Goal: Information Seeking & Learning: Learn about a topic

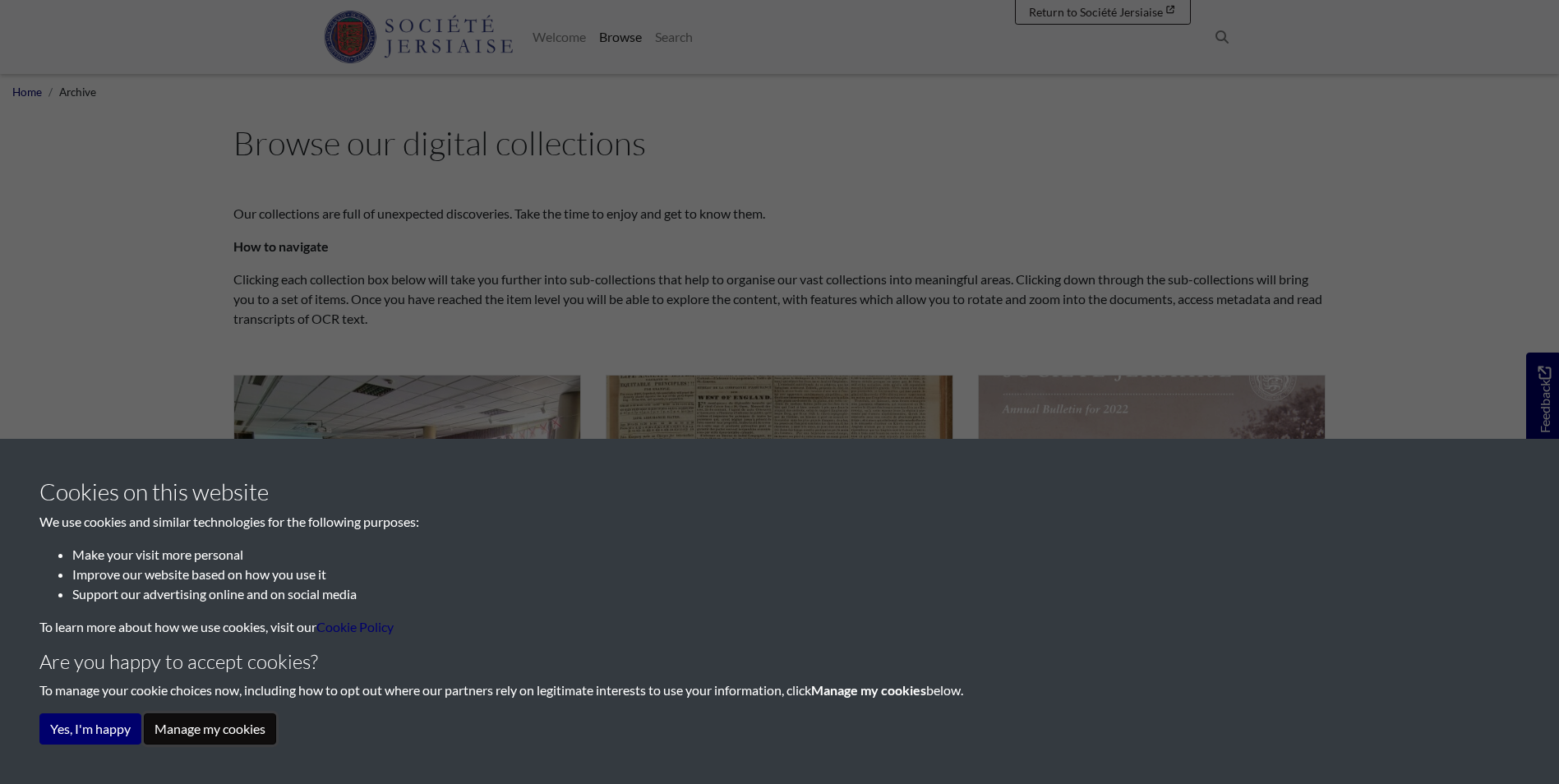
click at [192, 731] on button "Manage my cookies" at bounding box center [210, 728] width 133 height 31
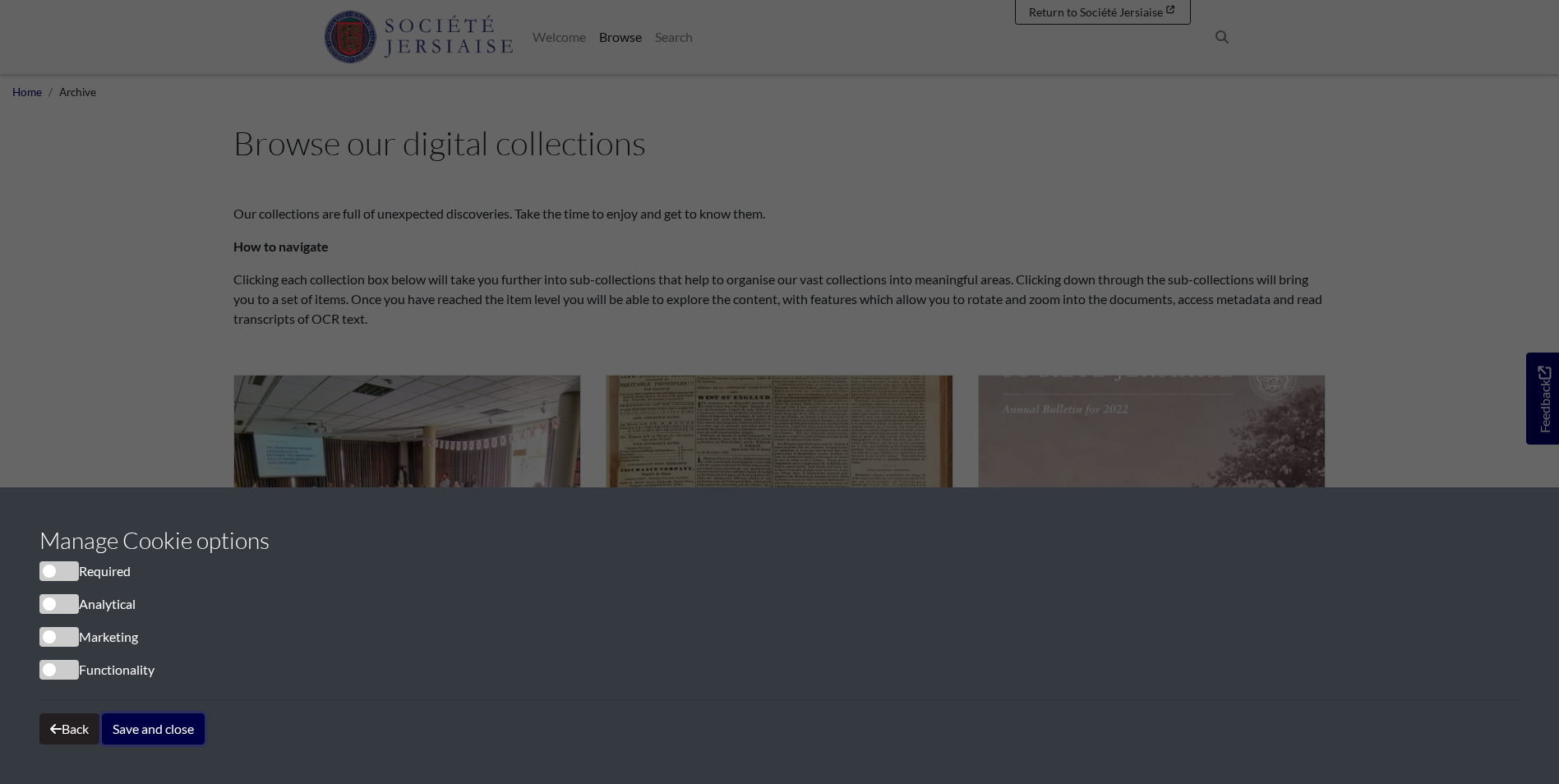
click at [142, 728] on button "Save and close" at bounding box center [154, 728] width 103 height 31
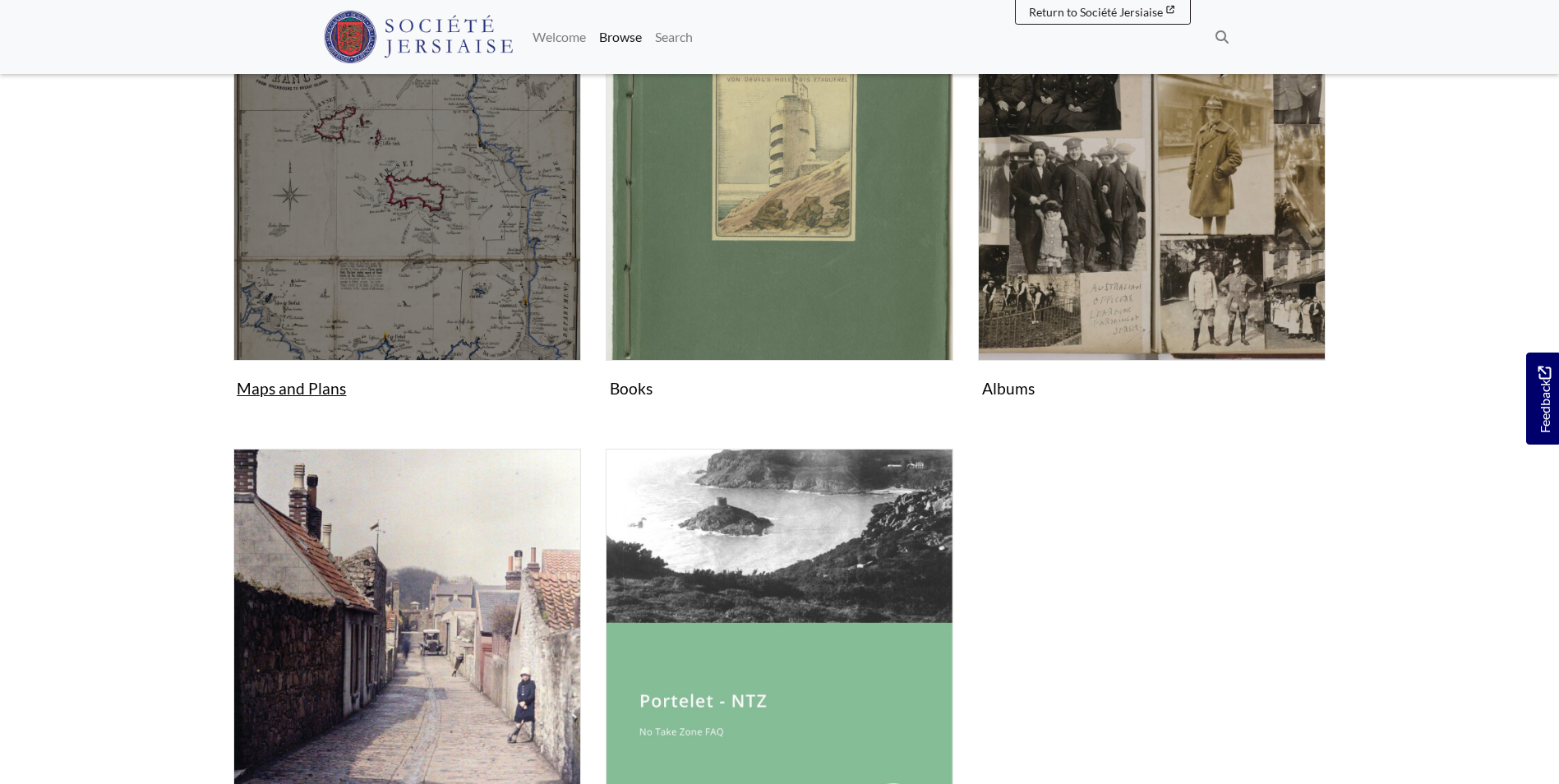
scroll to position [903, 0]
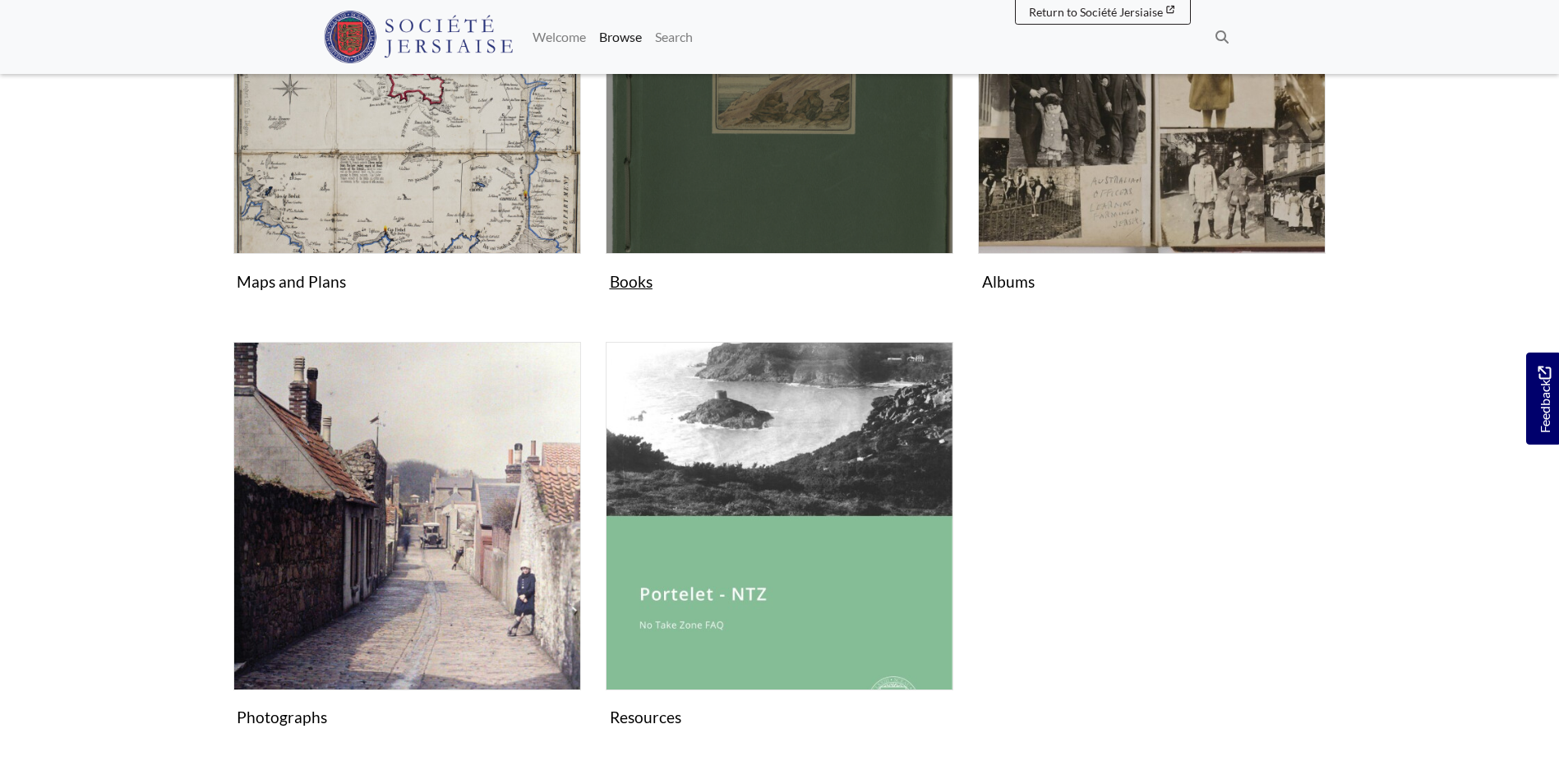
click at [730, 184] on img "Subcollection" at bounding box center [779, 80] width 348 height 348
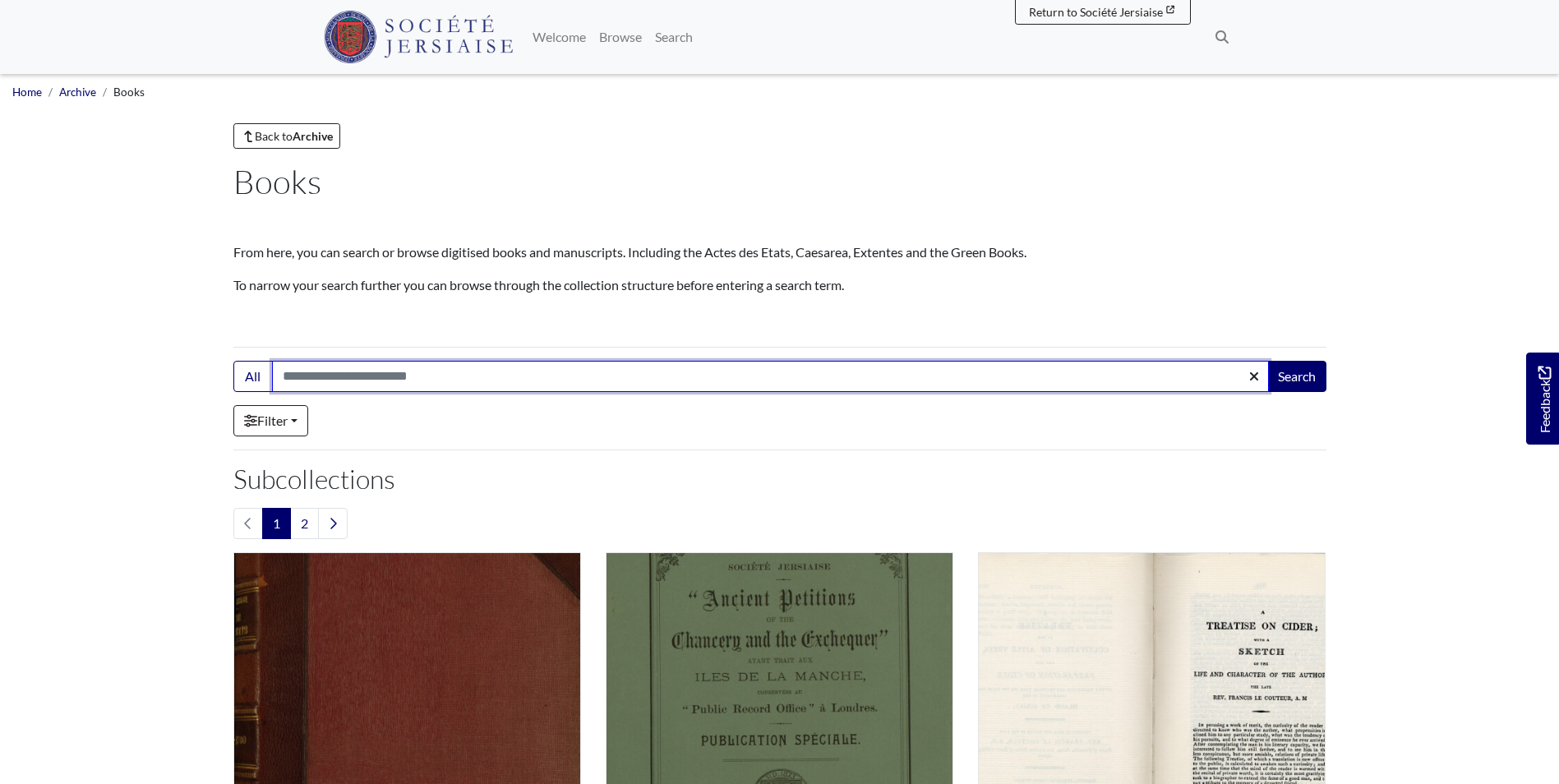
click at [342, 376] on input "Search:" at bounding box center [770, 376] width 997 height 31
type input "******"
click at [1267, 361] on button "Search" at bounding box center [1297, 376] width 60 height 31
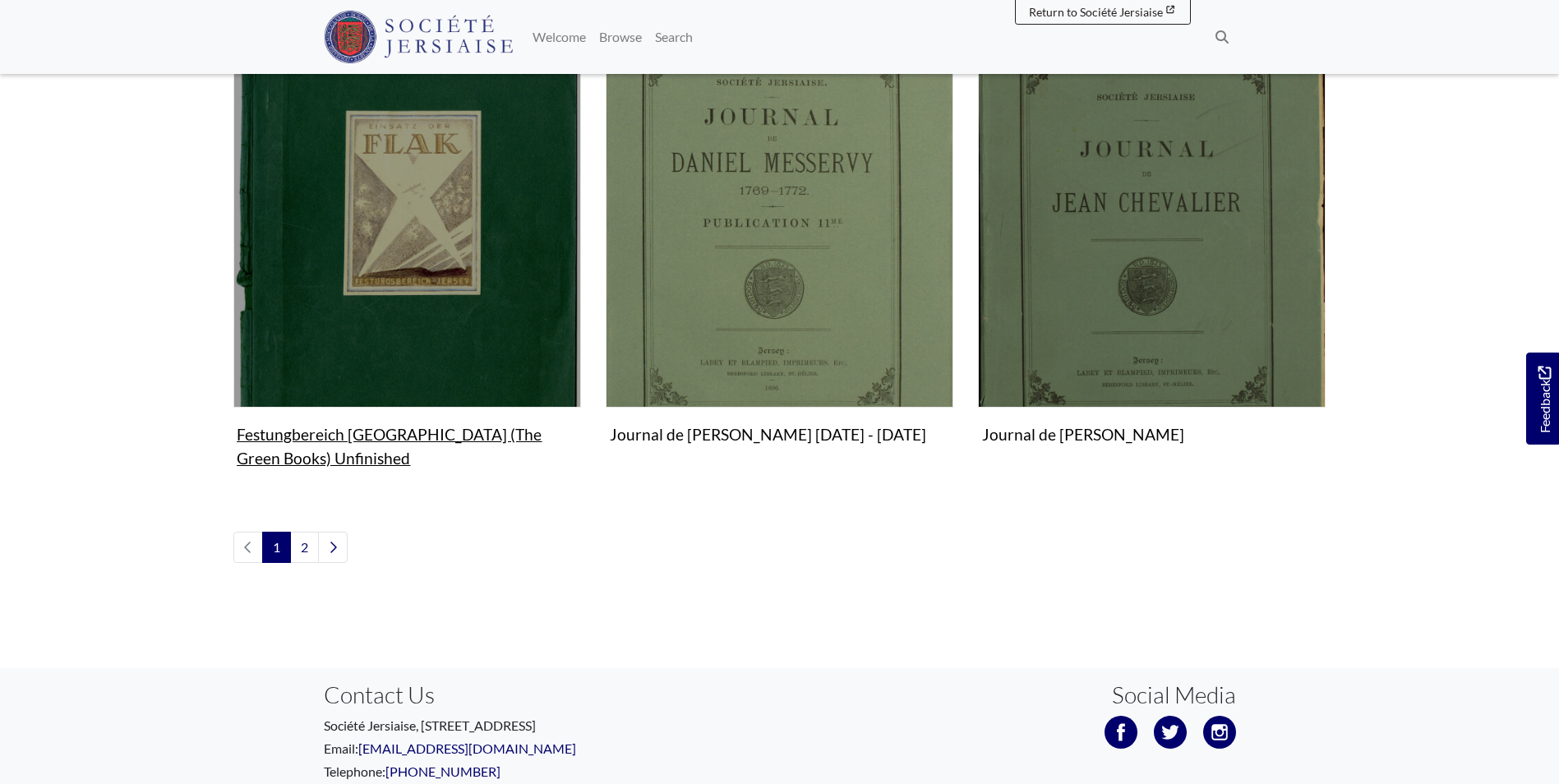
scroll to position [1952, 0]
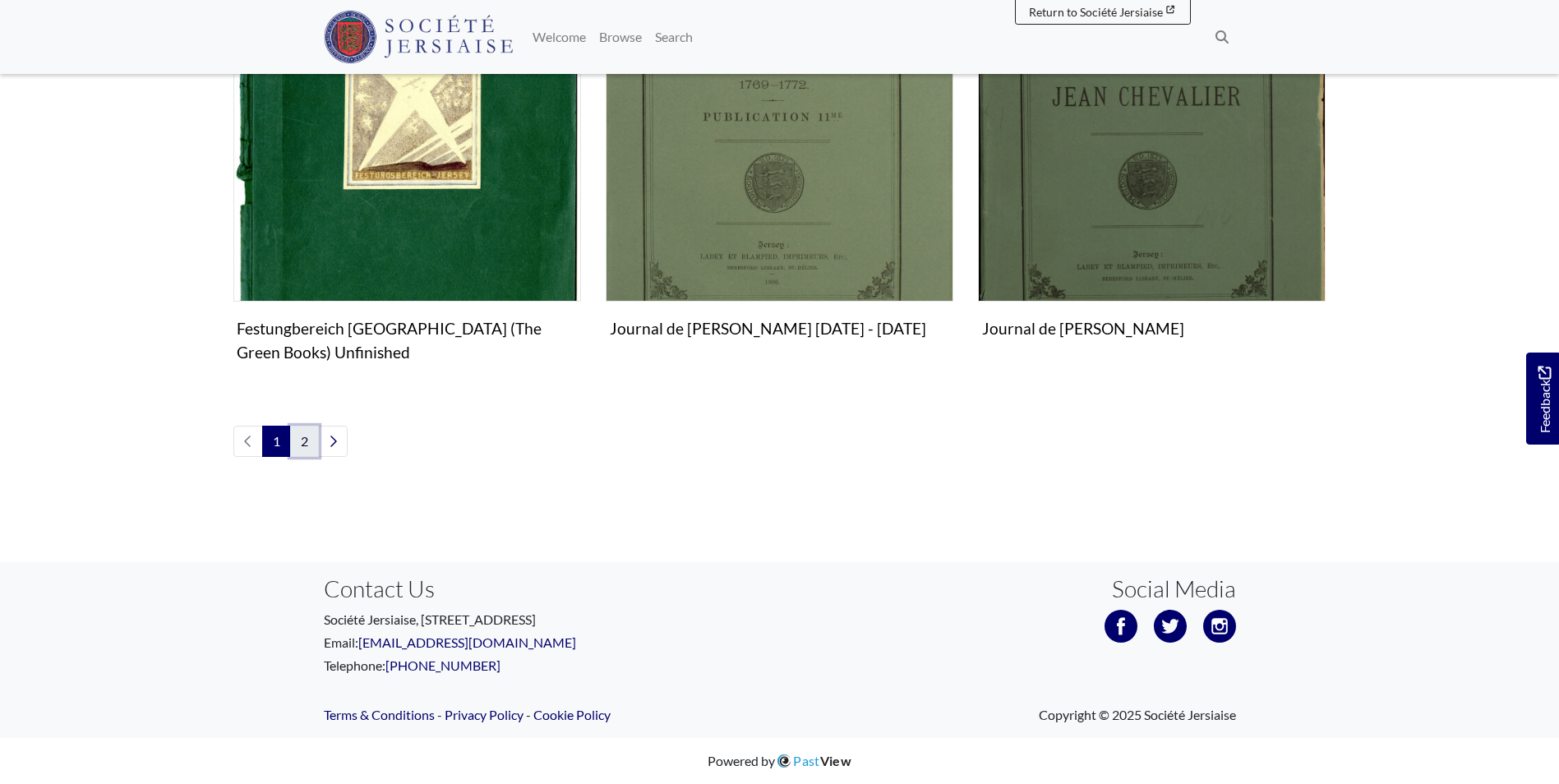
click at [310, 440] on link "2" at bounding box center [304, 441] width 28 height 31
